Goal: Information Seeking & Learning: Learn about a topic

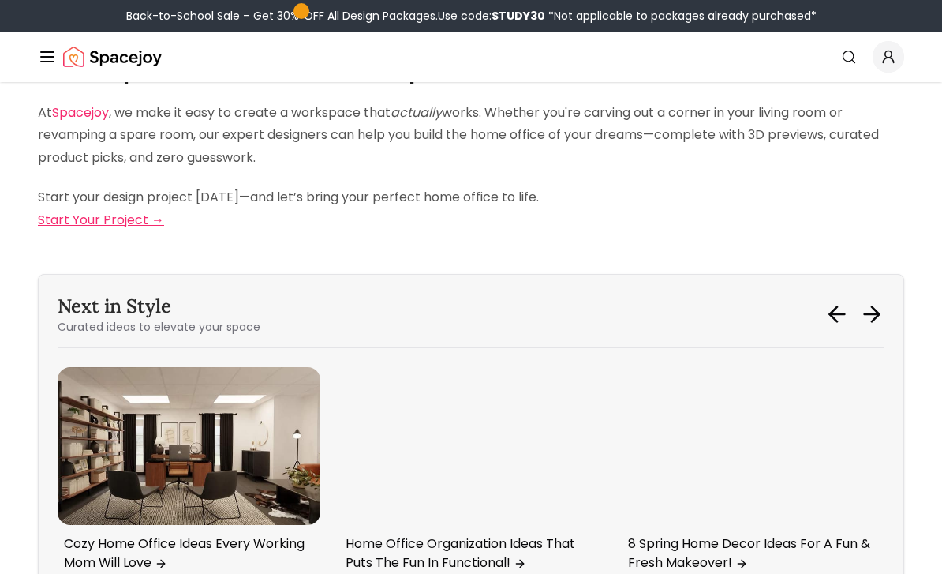
scroll to position [6306, 0]
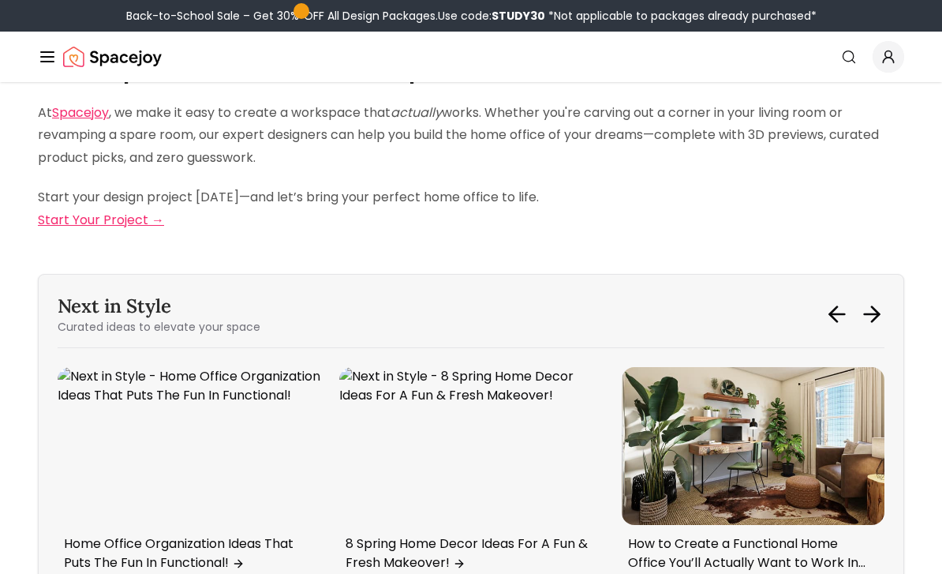
click at [58, 367] on div "The Best Desk Lamps To Brighten Up Your Office 10 Ways To Create A Functional H…" at bounding box center [471, 475] width 827 height 217
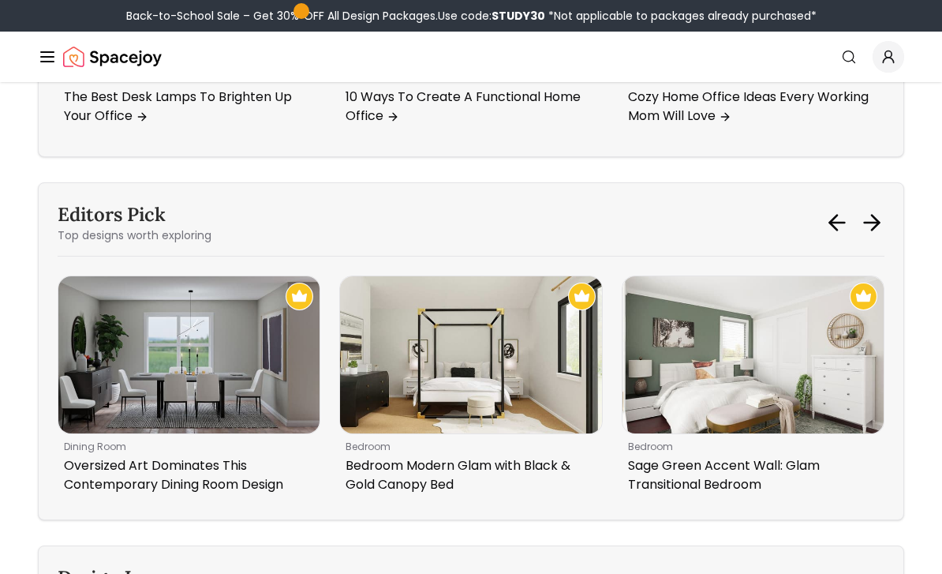
scroll to position [6752, 0]
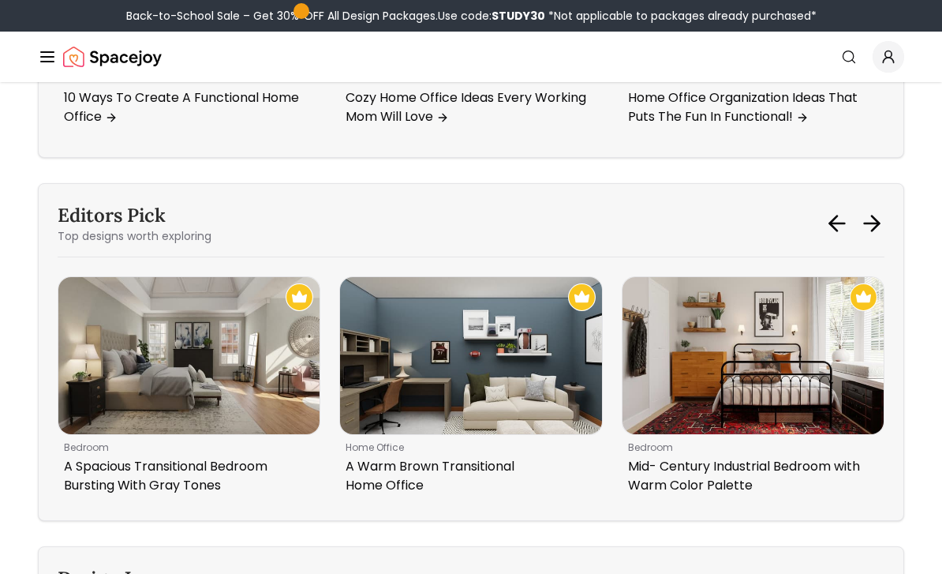
click at [457, 321] on img "2 / 6" at bounding box center [470, 355] width 261 height 157
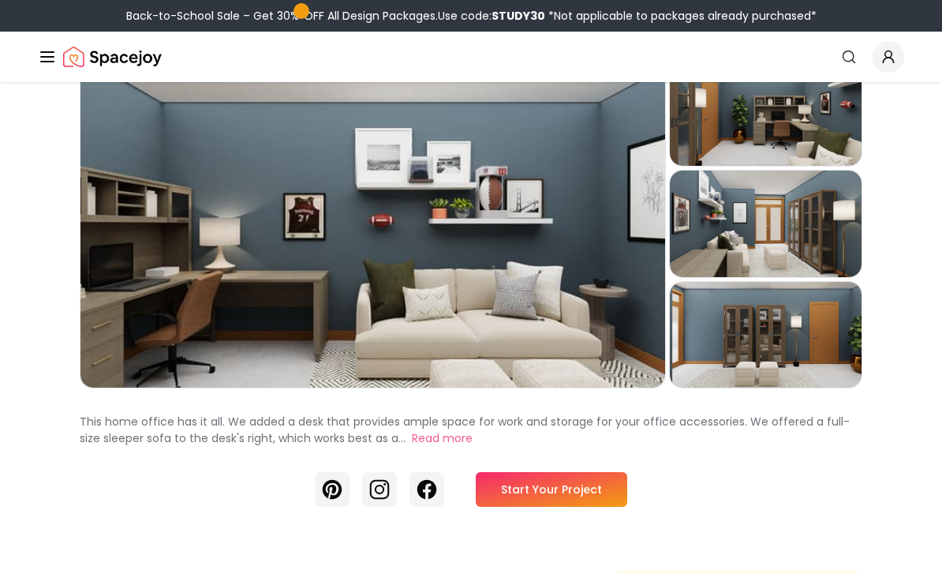
scroll to position [102, 0]
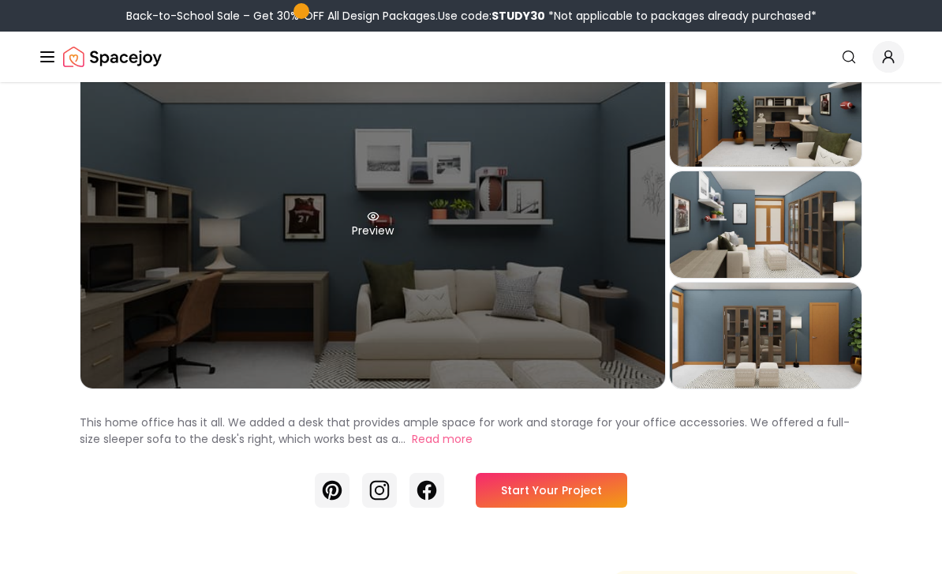
click at [125, 351] on div "Preview" at bounding box center [372, 224] width 585 height 328
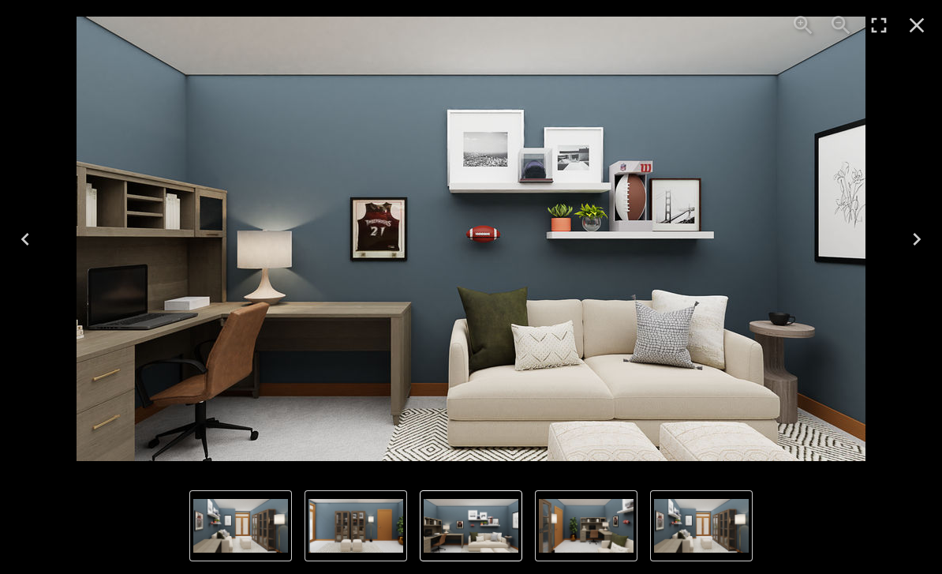
click at [149, 372] on img "1 of 4" at bounding box center [471, 239] width 789 height 444
click at [29, 252] on icon "Previous" at bounding box center [25, 238] width 25 height 25
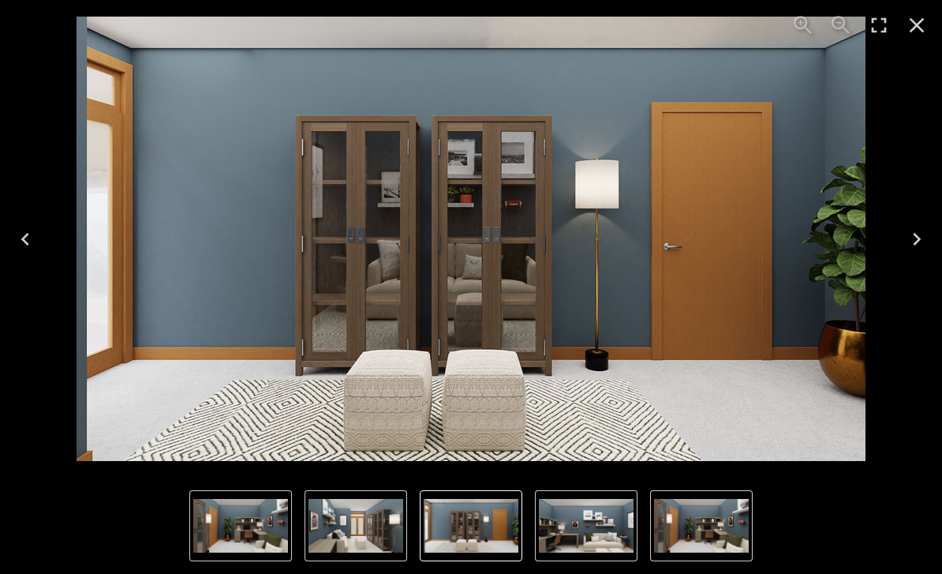
click at [915, 251] on button "Next" at bounding box center [917, 239] width 51 height 63
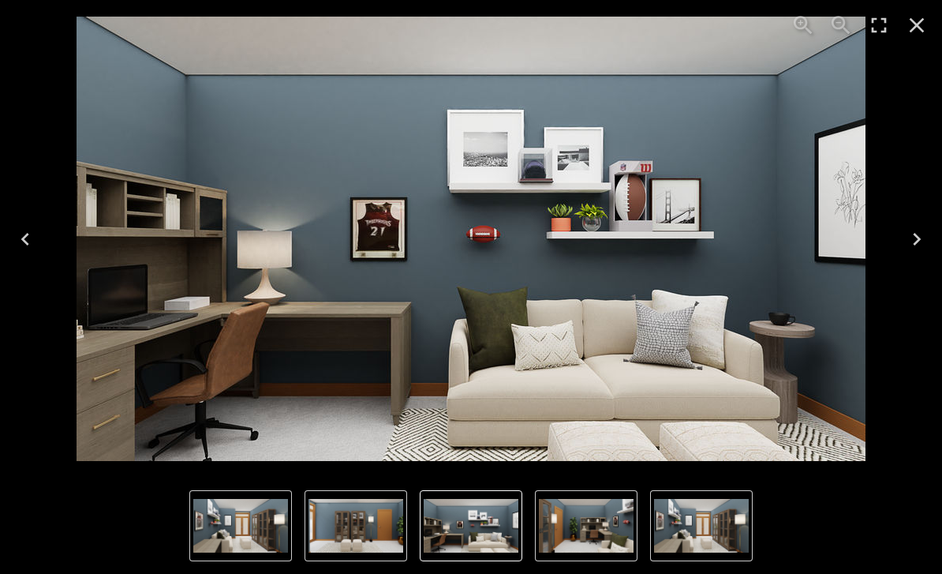
click at [920, 252] on icon "Next" at bounding box center [916, 238] width 25 height 25
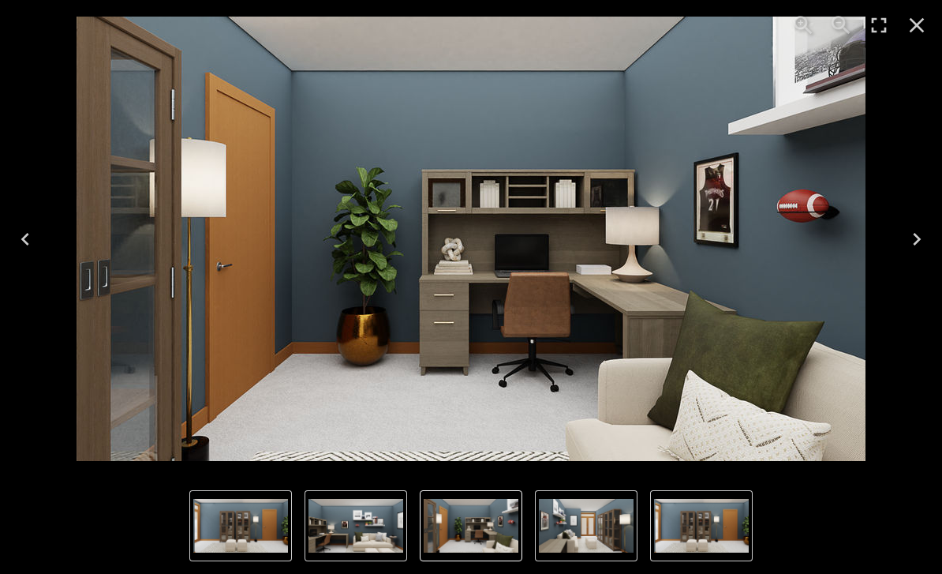
click at [911, 252] on icon "Next" at bounding box center [916, 238] width 25 height 25
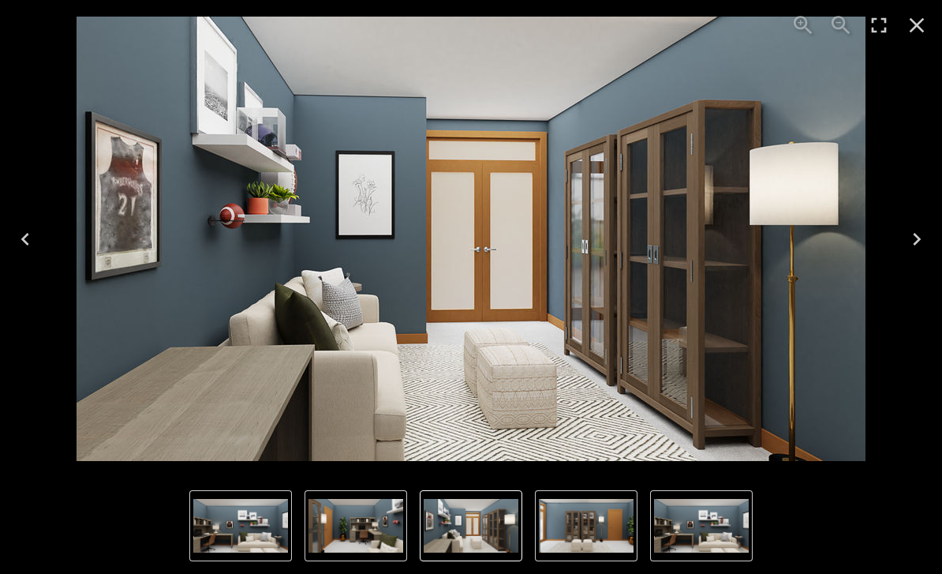
click at [916, 252] on icon "Next" at bounding box center [916, 238] width 25 height 25
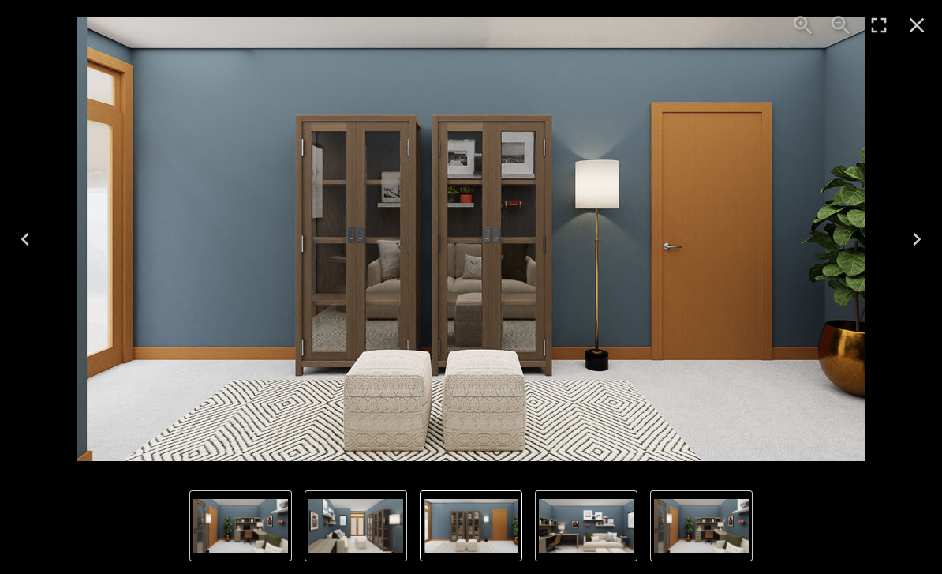
click at [918, 252] on icon "Next" at bounding box center [916, 238] width 25 height 25
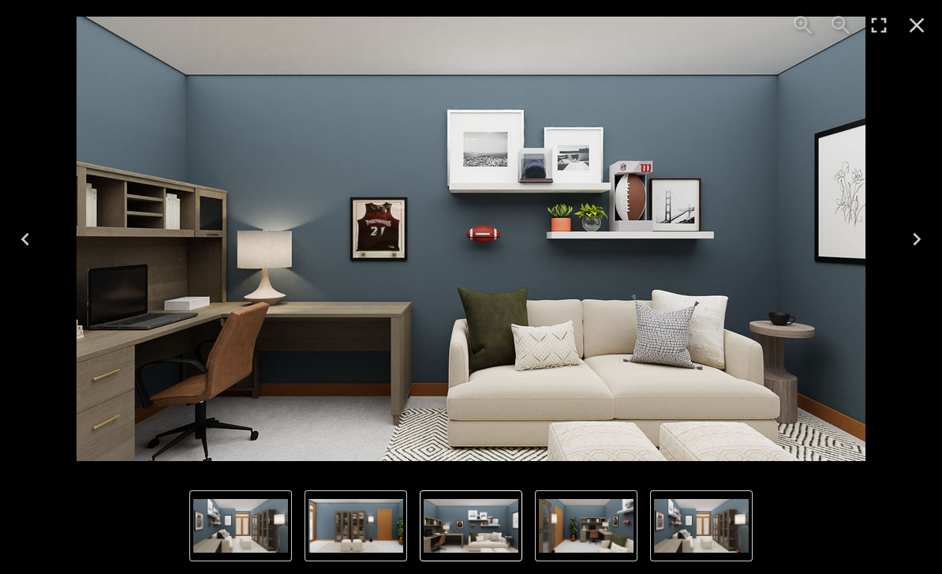
click at [921, 31] on icon "Close" at bounding box center [916, 25] width 25 height 25
